Goal: Task Accomplishment & Management: Manage account settings

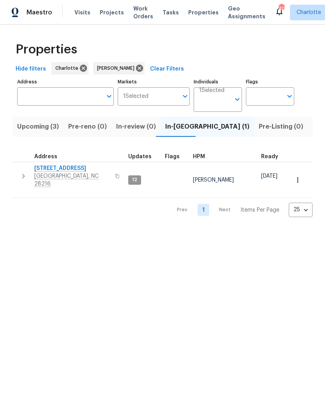
click at [21, 174] on icon "button" at bounding box center [23, 176] width 9 height 9
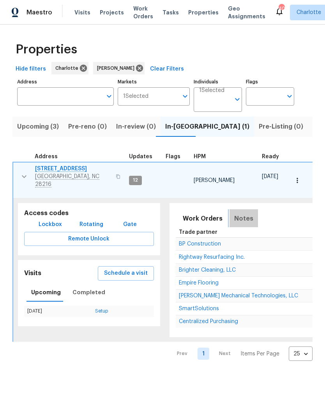
click at [244, 209] on button "Notes" at bounding box center [244, 218] width 28 height 19
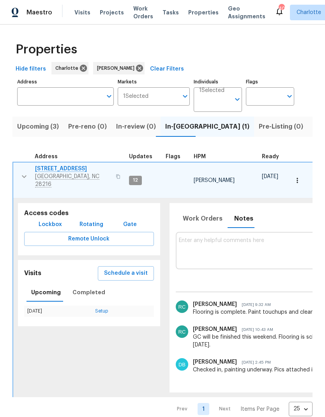
paste textarea "QC/Setup/Photos/NavAI - complete. Home is clean and ready to pre-list."
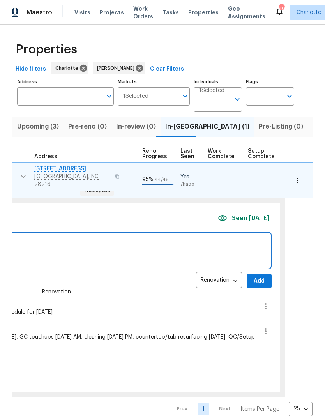
scroll to position [0, 354]
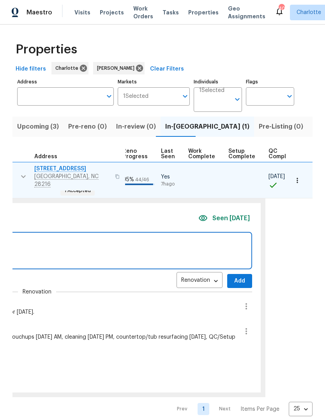
type textarea "QC/Setup/Photos/NavAI - complete. Home is clean and ready to pre-list."
click at [234, 276] on span "Add" at bounding box center [240, 281] width 12 height 10
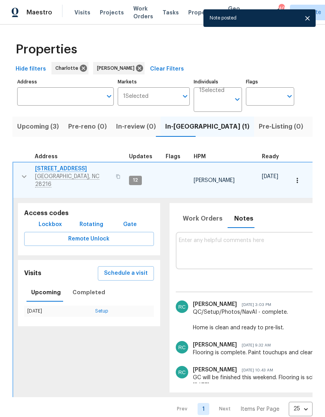
scroll to position [0, 0]
click at [22, 174] on icon "button" at bounding box center [23, 176] width 9 height 9
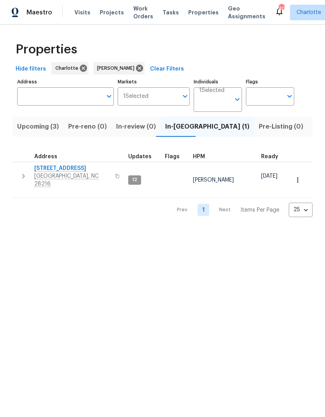
click at [72, 169] on span "9065 Cinnabay Dr" at bounding box center [72, 169] width 76 height 8
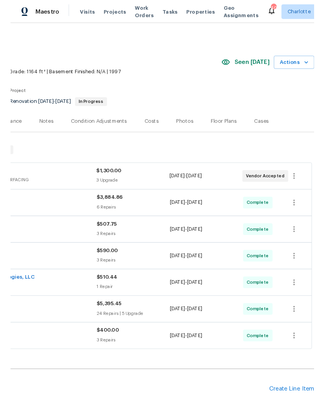
scroll to position [0, 115]
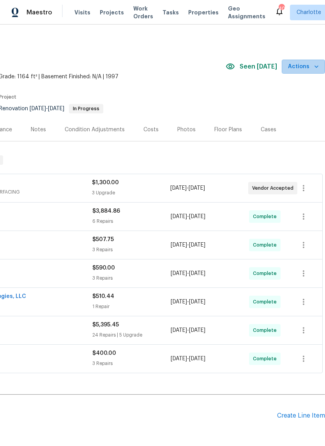
click at [310, 69] on span "Actions" at bounding box center [303, 67] width 31 height 10
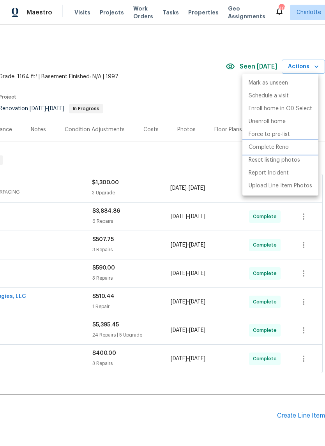
click at [280, 147] on p "Complete Reno" at bounding box center [269, 147] width 40 height 8
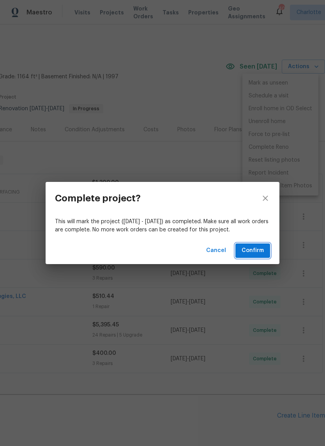
click at [260, 249] on span "Confirm" at bounding box center [253, 251] width 22 height 10
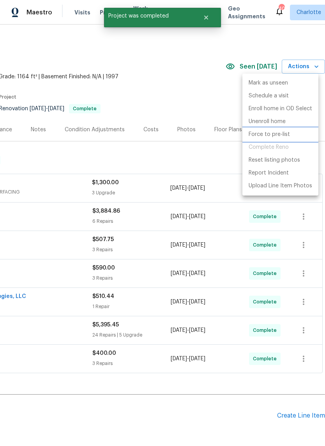
click at [284, 131] on p "Force to pre-list" at bounding box center [269, 135] width 41 height 8
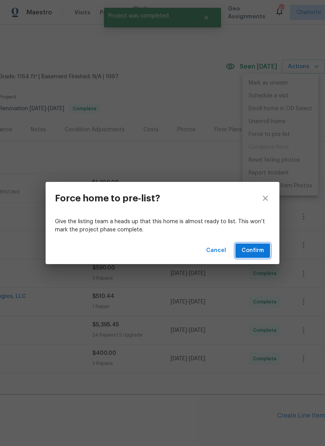
click at [262, 248] on span "Confirm" at bounding box center [253, 251] width 22 height 10
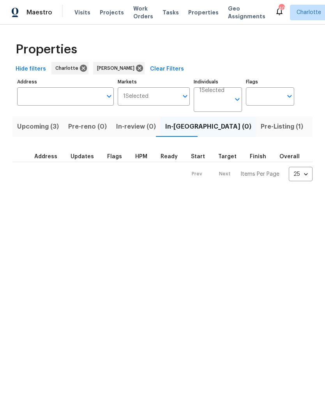
click at [261, 131] on span "Pre-Listing (1)" at bounding box center [282, 126] width 42 height 11
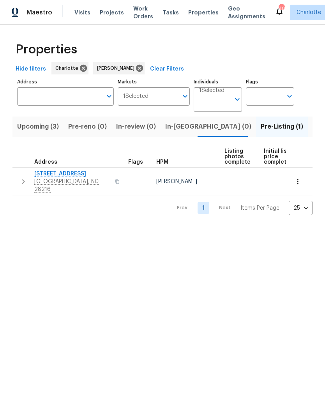
click at [74, 175] on span "[STREET_ADDRESS]" at bounding box center [72, 174] width 76 height 8
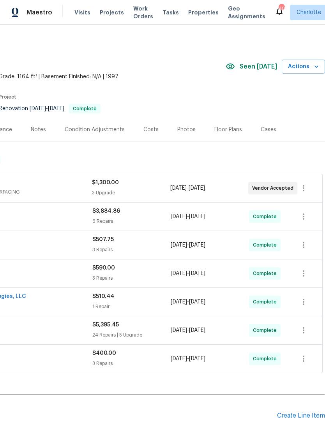
scroll to position [0, 115]
click at [184, 133] on div "Photos" at bounding box center [186, 130] width 18 height 8
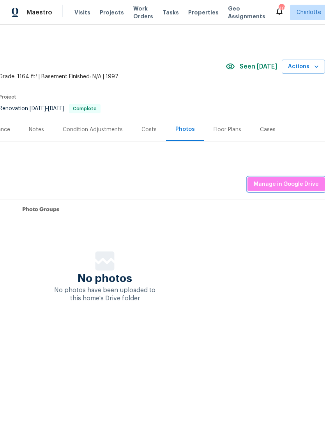
click at [304, 181] on span "Manage in Google Drive" at bounding box center [286, 185] width 65 height 10
